Goal: Task Accomplishment & Management: Use online tool/utility

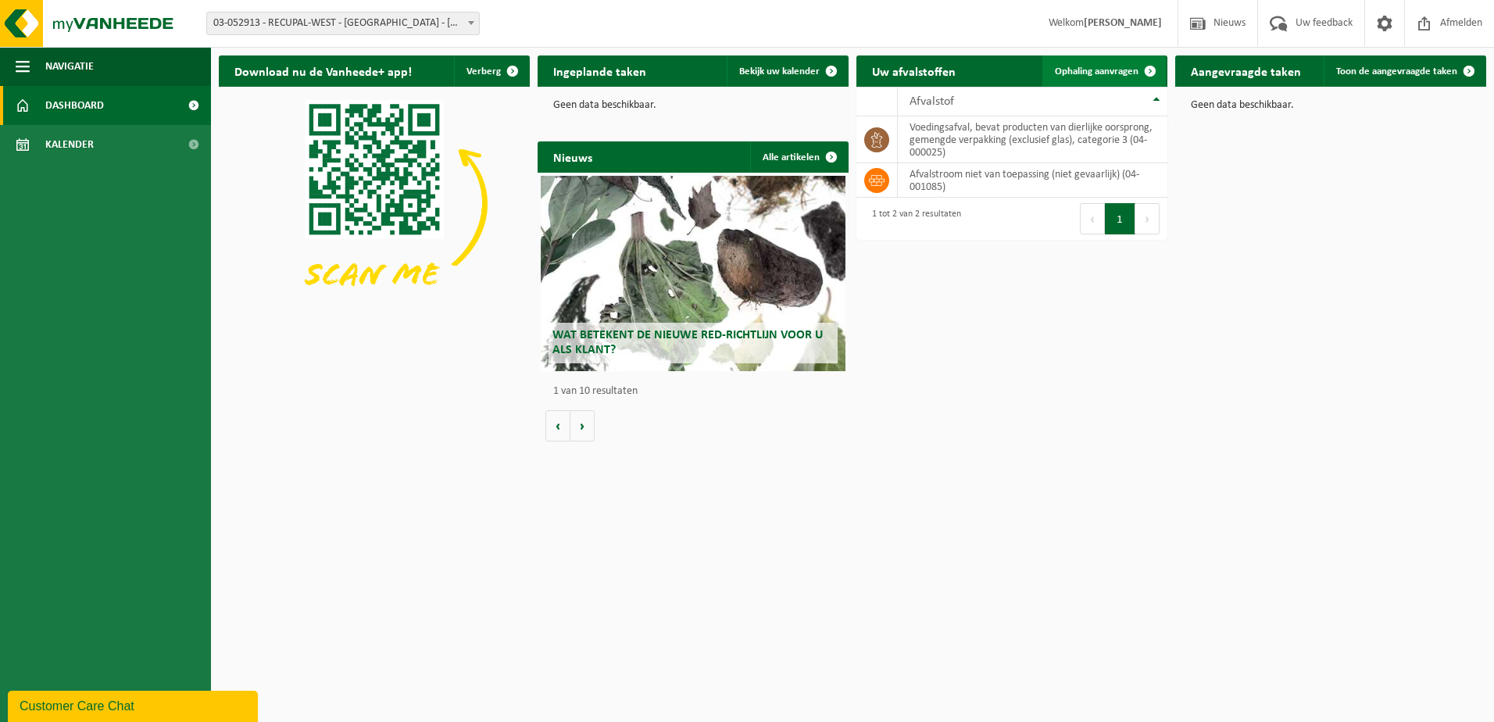
click at [1121, 65] on link "Ophaling aanvragen" at bounding box center [1104, 70] width 123 height 31
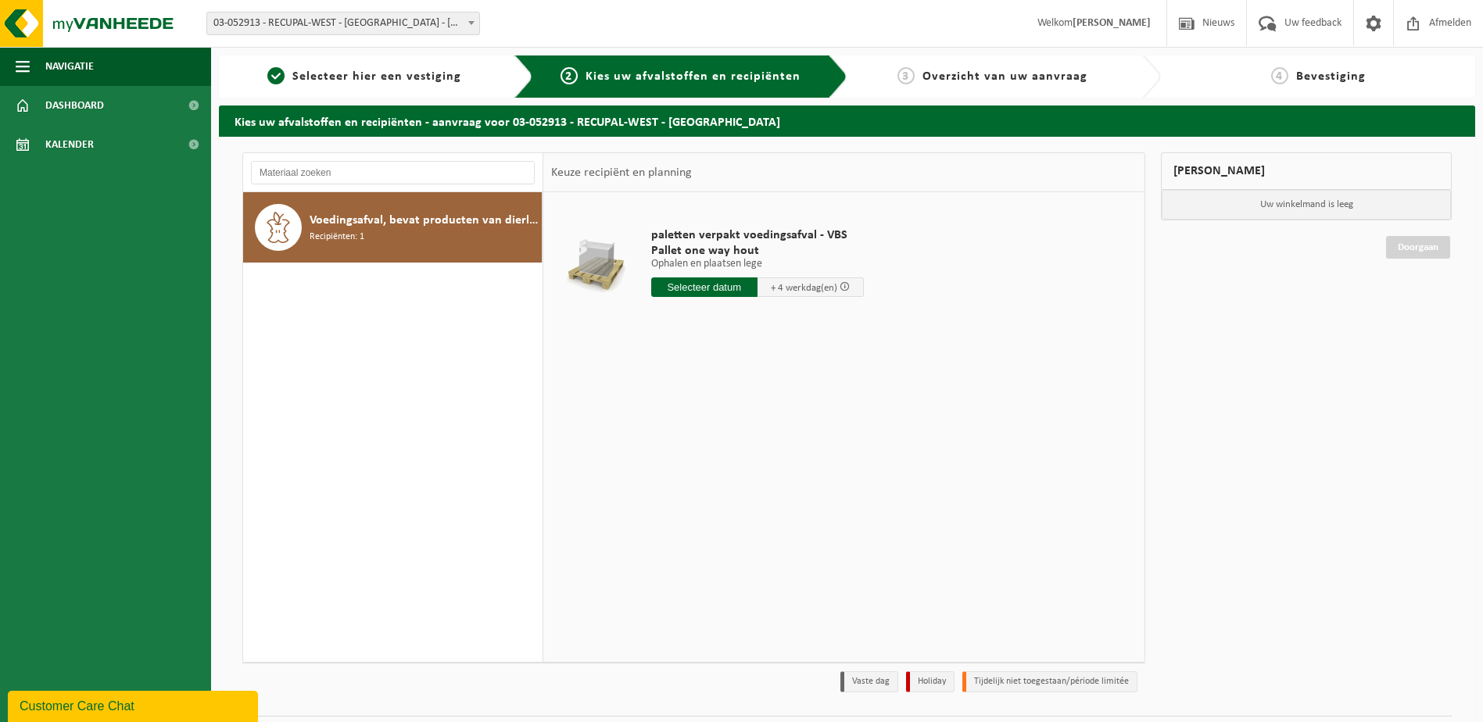
click at [417, 20] on span "03-052913 - RECUPAL-WEST - [GEOGRAPHIC_DATA] - [GEOGRAPHIC_DATA]" at bounding box center [343, 24] width 272 height 22
select select "31393"
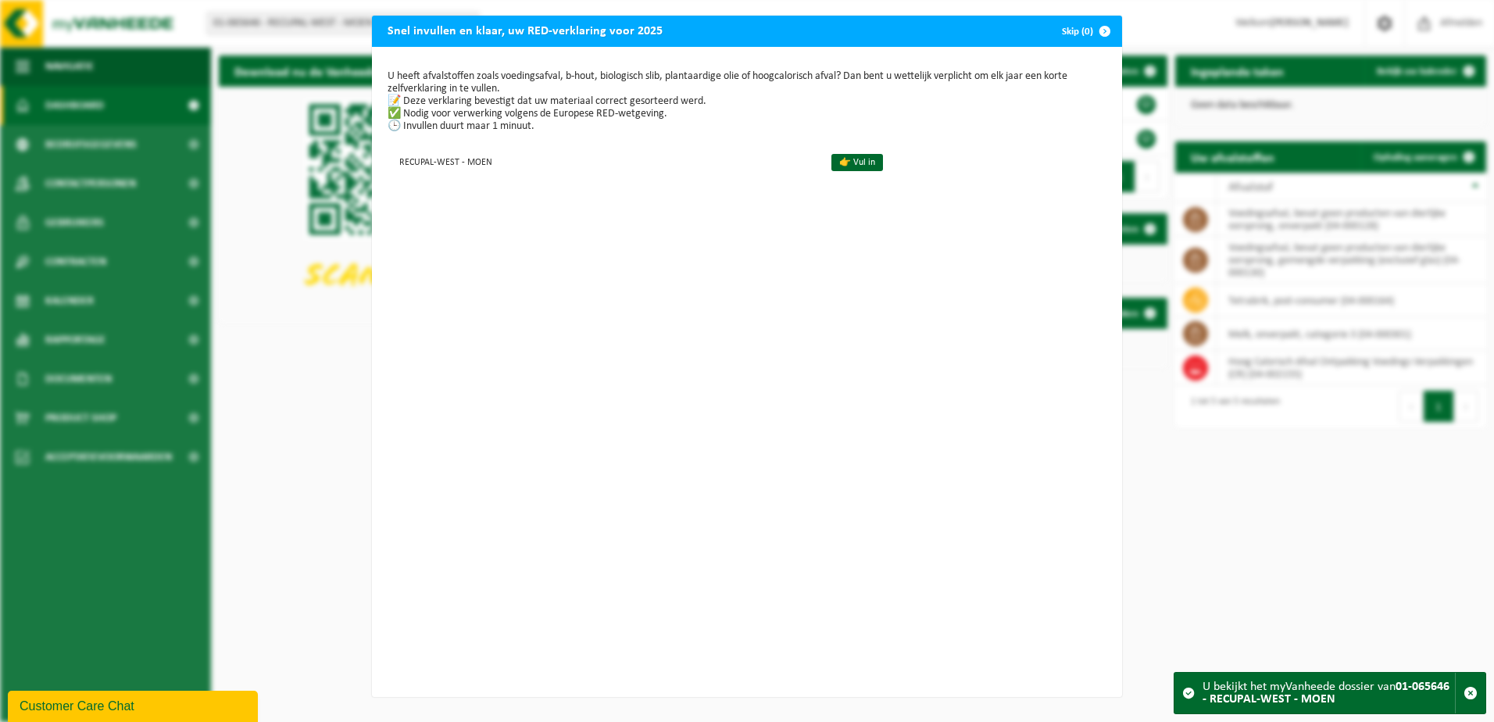
click at [1094, 29] on span "button" at bounding box center [1104, 31] width 31 height 31
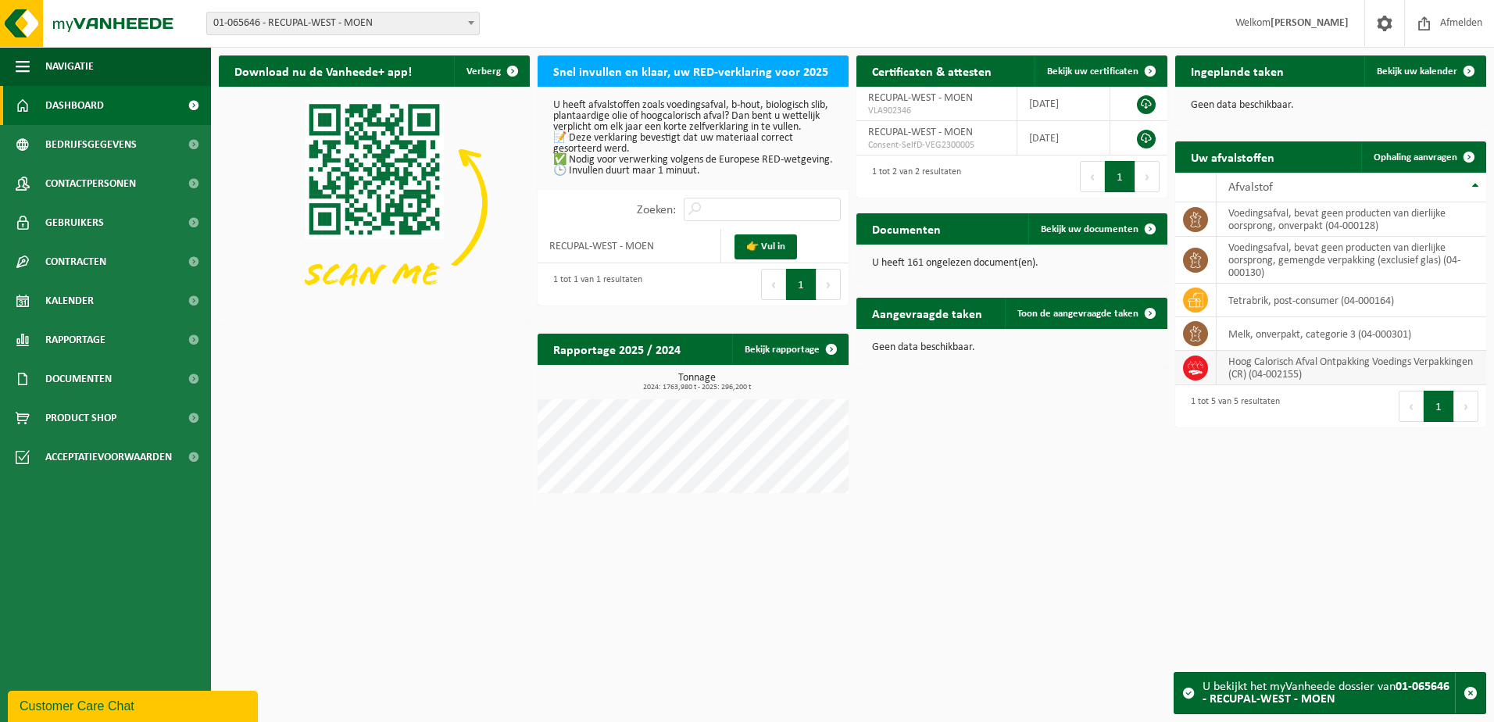
click at [1300, 364] on td "Hoog Calorisch Afval Ontpakking Voedings Verpakkingen (CR) (04-002155)" at bounding box center [1352, 368] width 270 height 34
click at [1304, 363] on td "Hoog Calorisch Afval Ontpakking Voedings Verpakkingen (CR) (04-002155)" at bounding box center [1352, 368] width 270 height 34
click at [1277, 368] on td "Hoog Calorisch Afval Ontpakking Voedings Verpakkingen (CR) (04-002155)" at bounding box center [1352, 368] width 270 height 34
click at [1438, 153] on span "Ophaling aanvragen" at bounding box center [1416, 157] width 84 height 10
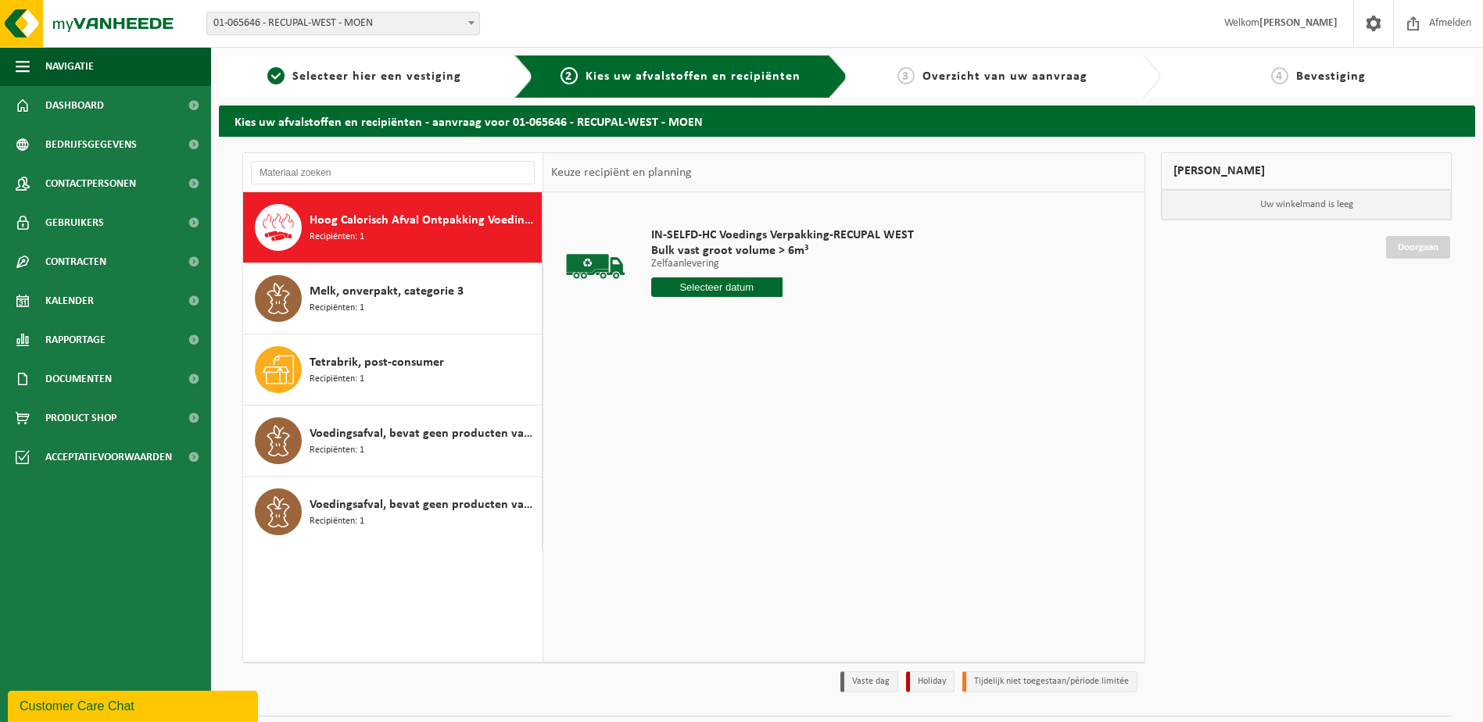
click at [391, 222] on span "Hoog Calorisch Afval Ontpakking Voedings Verpakkingen (CR)" at bounding box center [423, 220] width 228 height 19
click at [714, 288] on input "text" at bounding box center [716, 287] width 131 height 20
click at [771, 425] on div "19" at bounding box center [774, 425] width 27 height 25
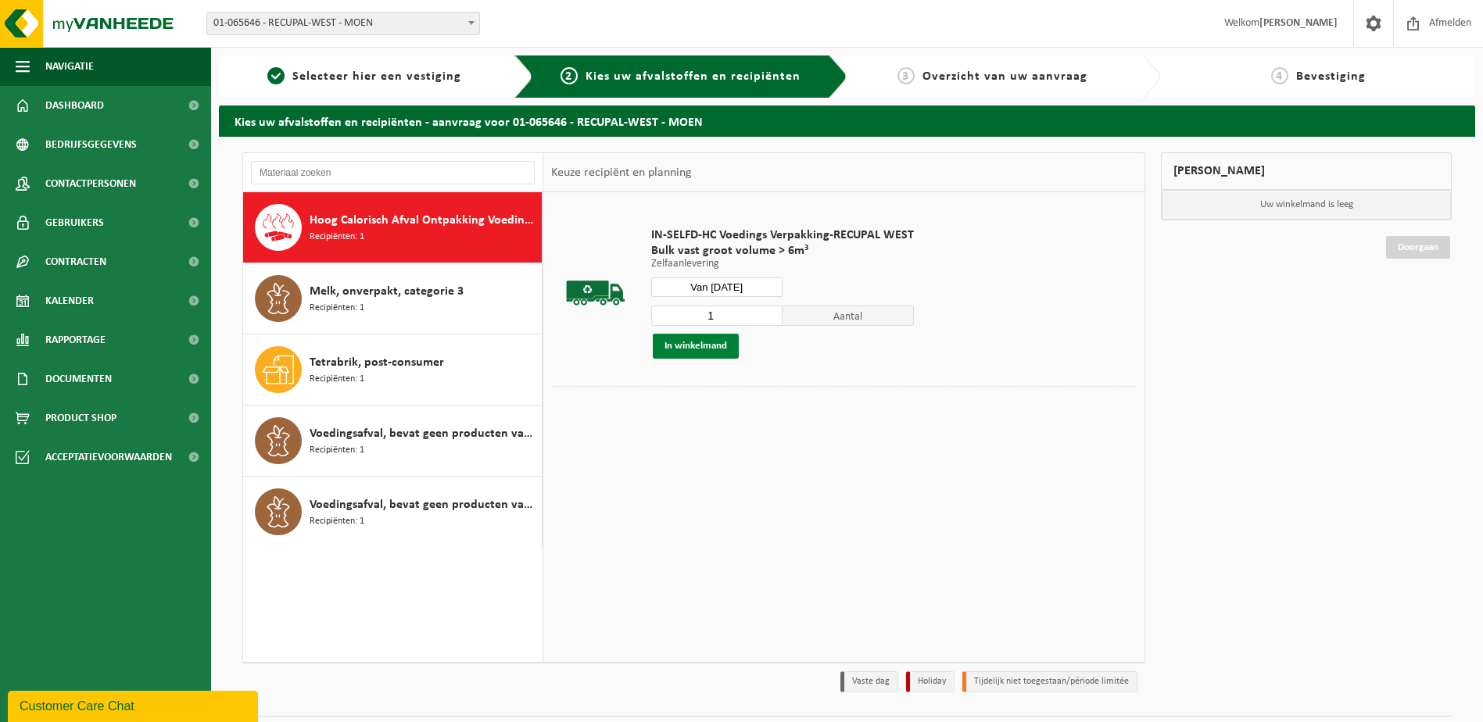
click at [677, 349] on button "In winkelmand" at bounding box center [696, 346] width 86 height 25
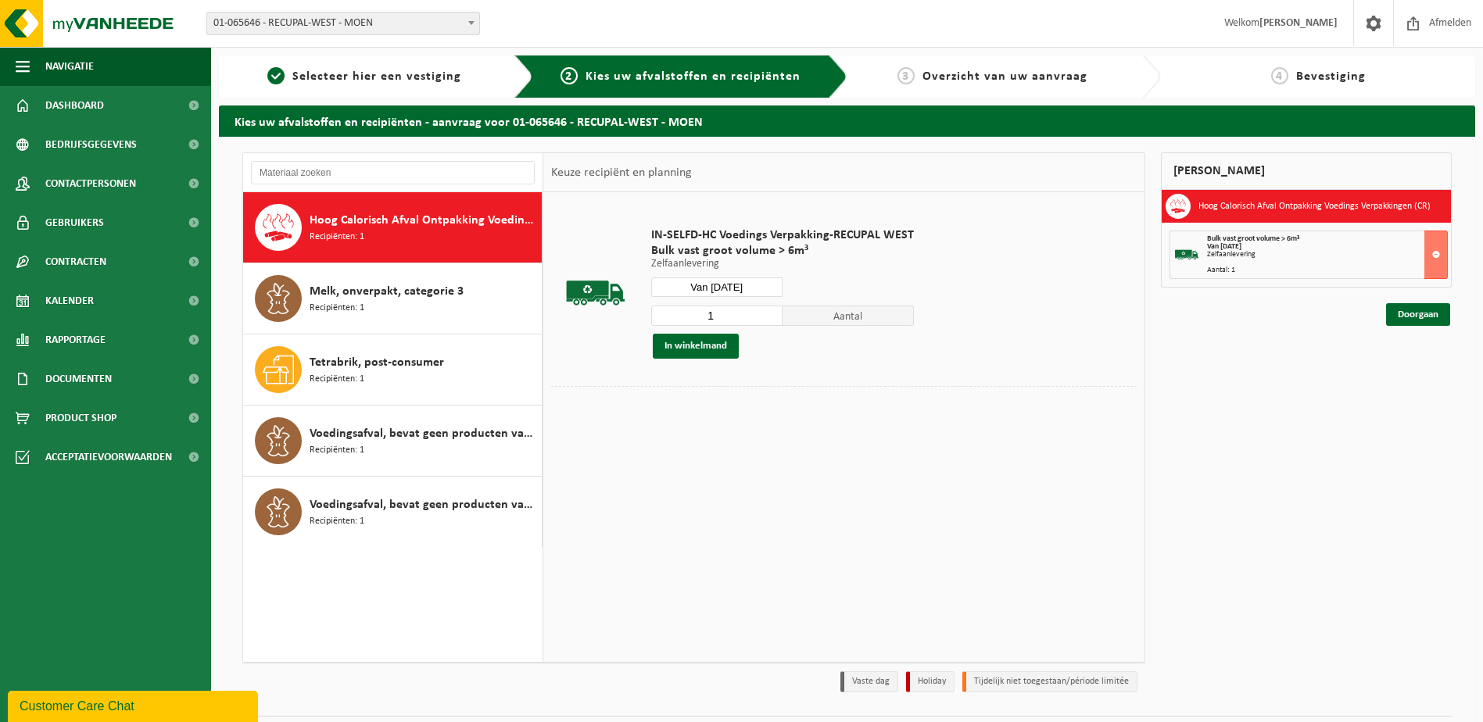
click at [744, 285] on input "Van [DATE]" at bounding box center [716, 287] width 131 height 20
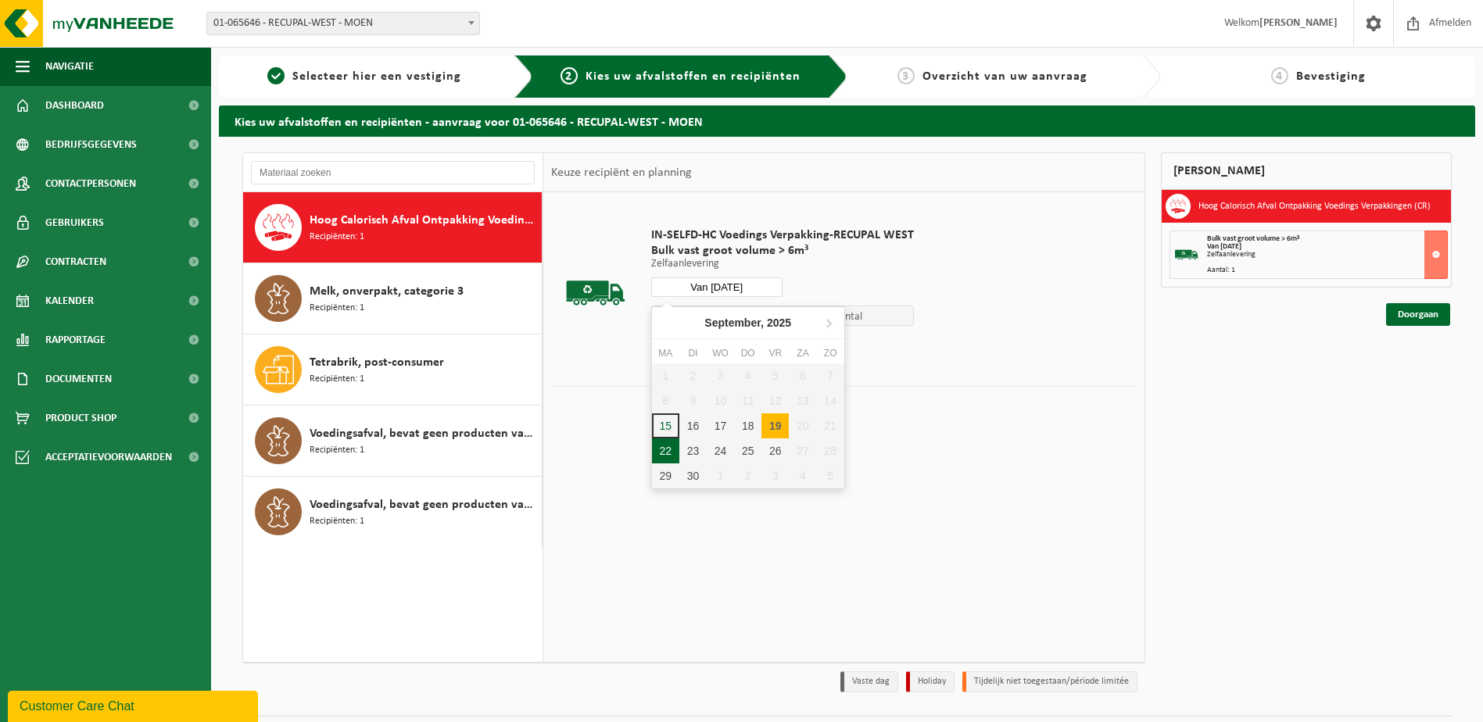
click at [668, 450] on div "22" at bounding box center [665, 450] width 27 height 25
type input "Van [DATE]"
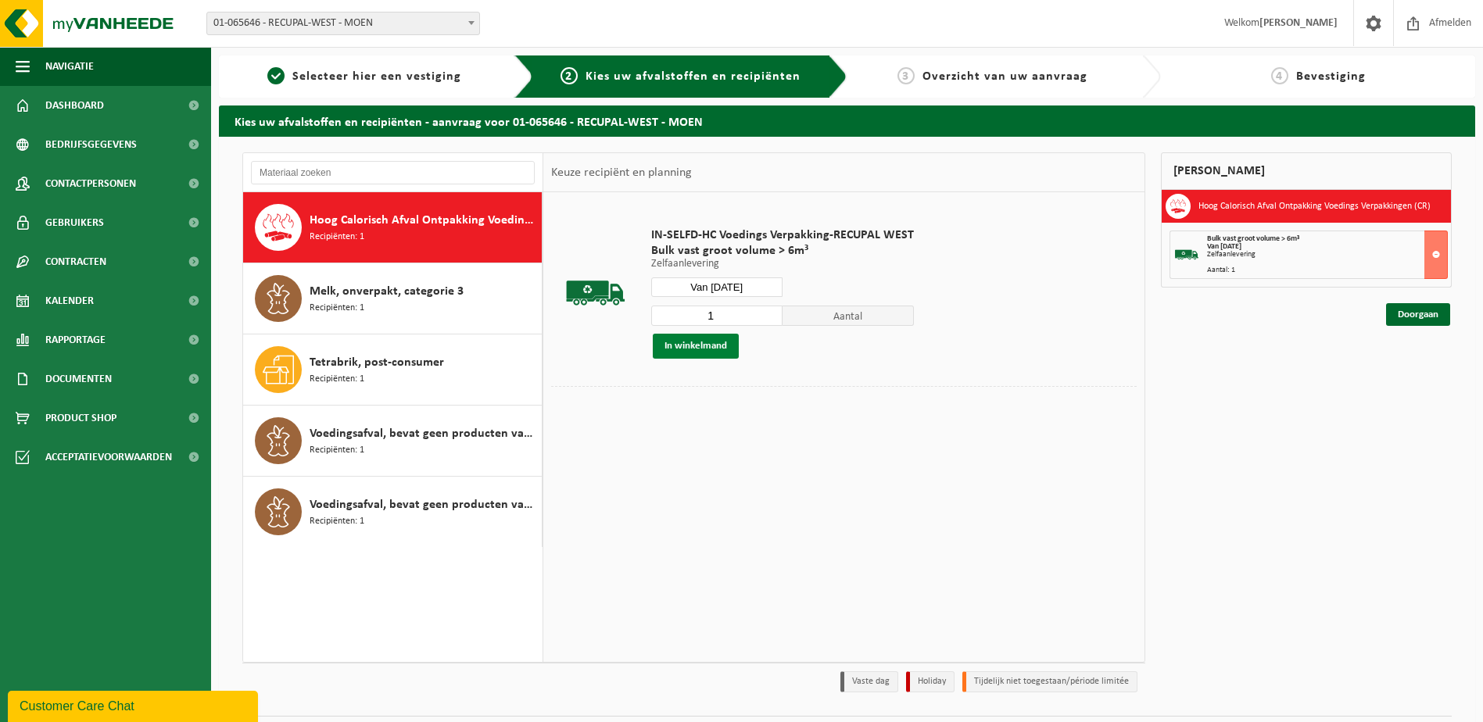
click at [696, 345] on button "In winkelmand" at bounding box center [696, 346] width 86 height 25
click at [1428, 365] on link "Doorgaan" at bounding box center [1418, 371] width 64 height 23
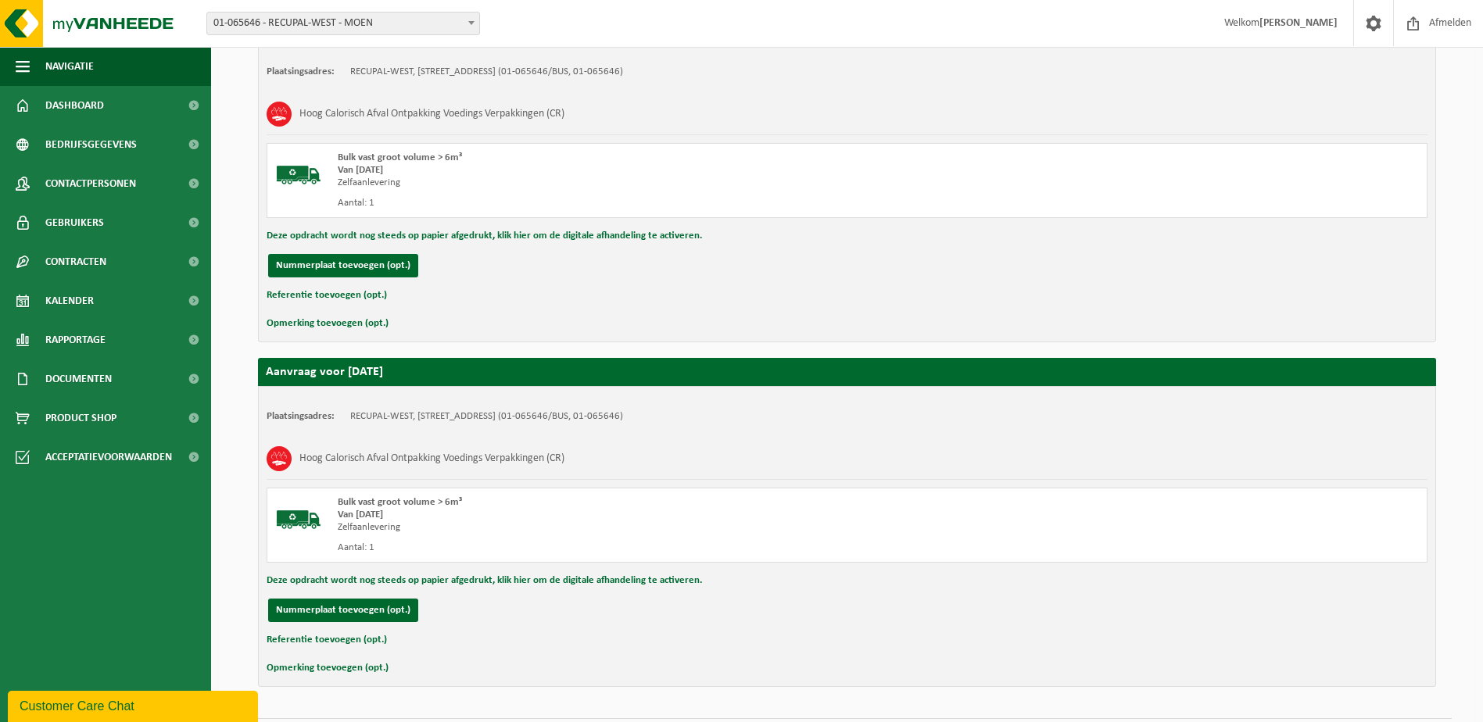
scroll to position [356, 0]
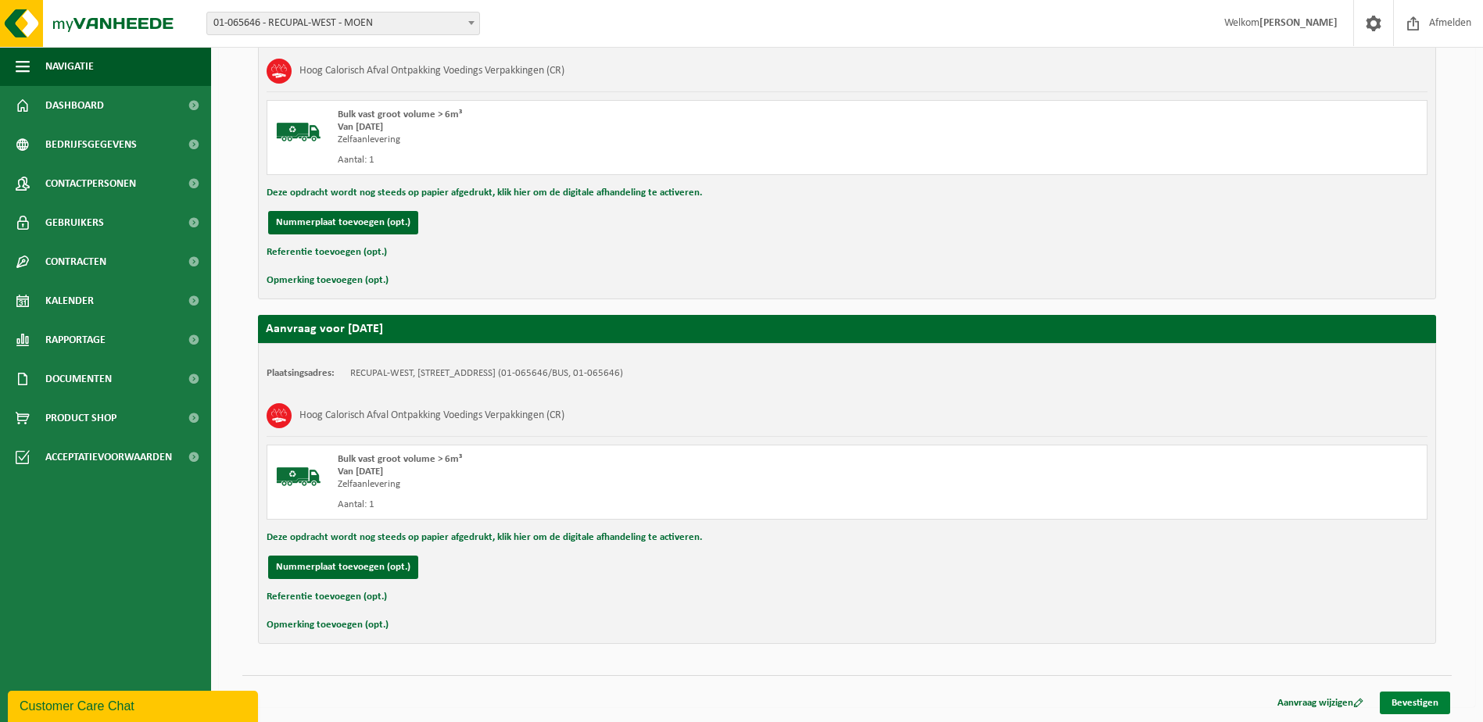
click at [1428, 703] on link "Bevestigen" at bounding box center [1414, 703] width 70 height 23
